Goal: Find specific page/section: Find specific page/section

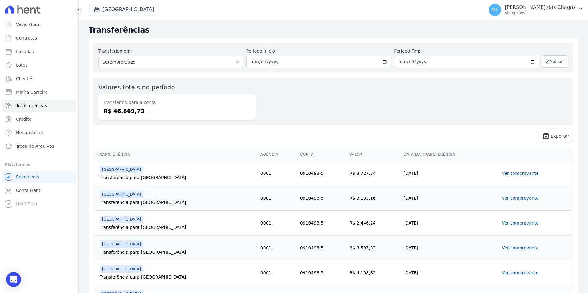
click at [42, 141] on link "Troca de Arquivos" at bounding box center [38, 146] width 73 height 12
click at [44, 145] on span "Troca de Arquivos" at bounding box center [35, 146] width 38 height 6
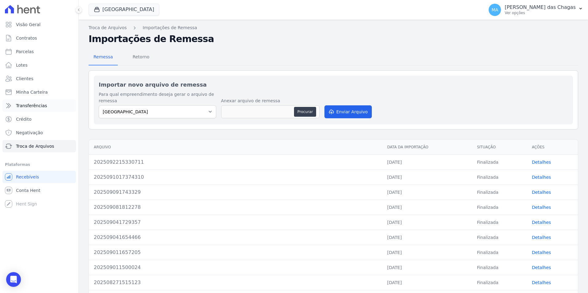
click at [36, 107] on span "Transferências" at bounding box center [31, 106] width 31 height 6
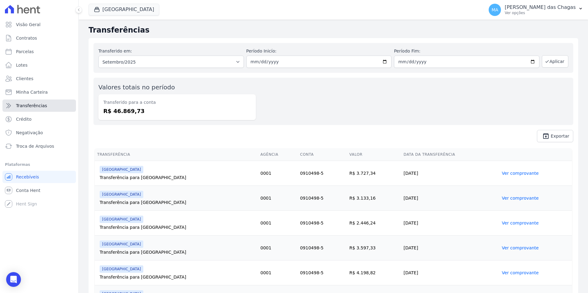
click at [51, 101] on link "Transferências" at bounding box center [38, 106] width 73 height 12
click at [300, 64] on input "[DATE]" at bounding box center [318, 62] width 145 height 12
click at [292, 61] on input "[DATE]" at bounding box center [318, 62] width 145 height 12
click at [280, 62] on input "[DATE]" at bounding box center [318, 62] width 145 height 12
click at [260, 62] on input "[DATE]" at bounding box center [318, 62] width 145 height 12
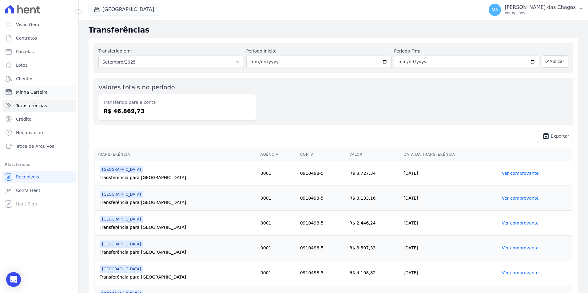
click at [46, 90] on link "Minha Carteira" at bounding box center [38, 92] width 73 height 12
